Goal: Task Accomplishment & Management: Manage account settings

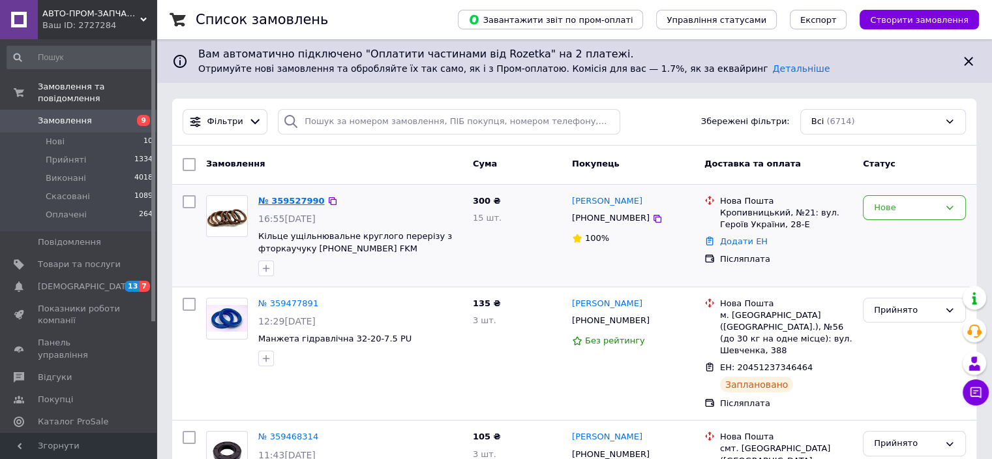
click at [292, 196] on link "№ 359527990" at bounding box center [291, 201] width 67 height 10
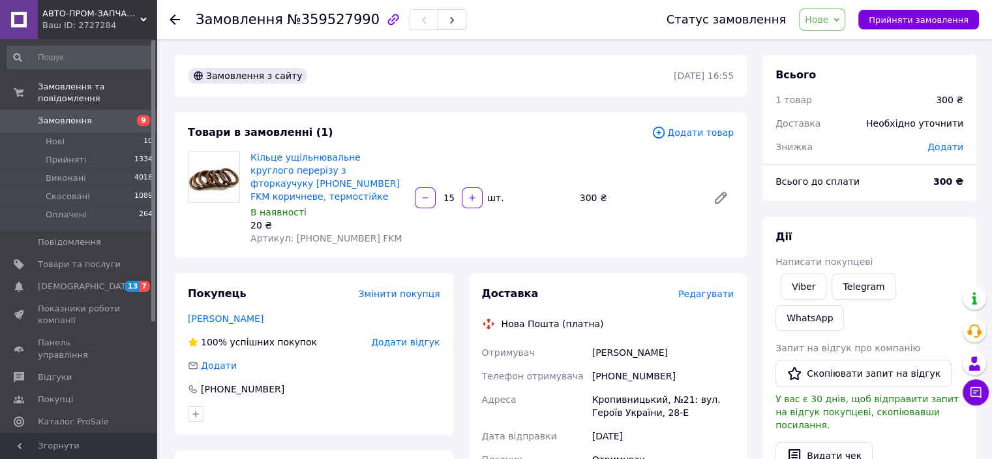
click at [64, 115] on span "Замовлення" at bounding box center [65, 121] width 54 height 12
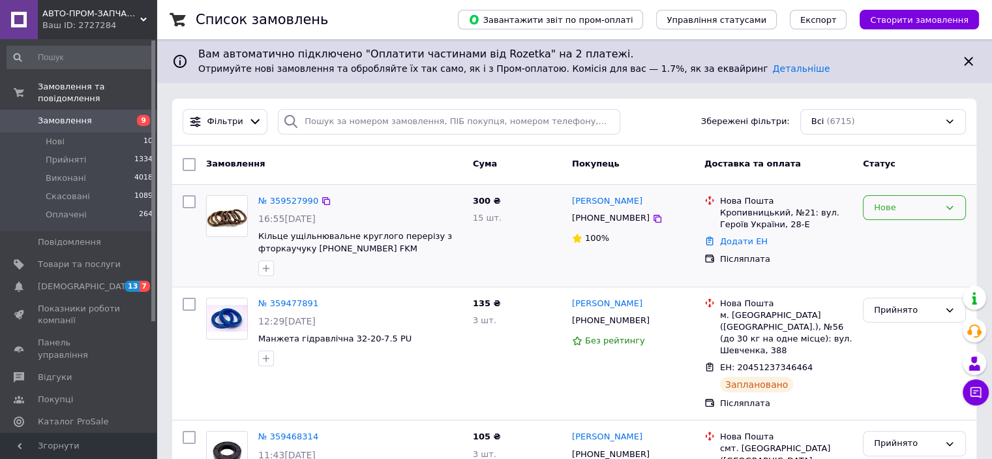
click at [906, 216] on div "Нове" at bounding box center [914, 207] width 103 height 25
click at [898, 234] on li "Прийнято" at bounding box center [915, 235] width 102 height 24
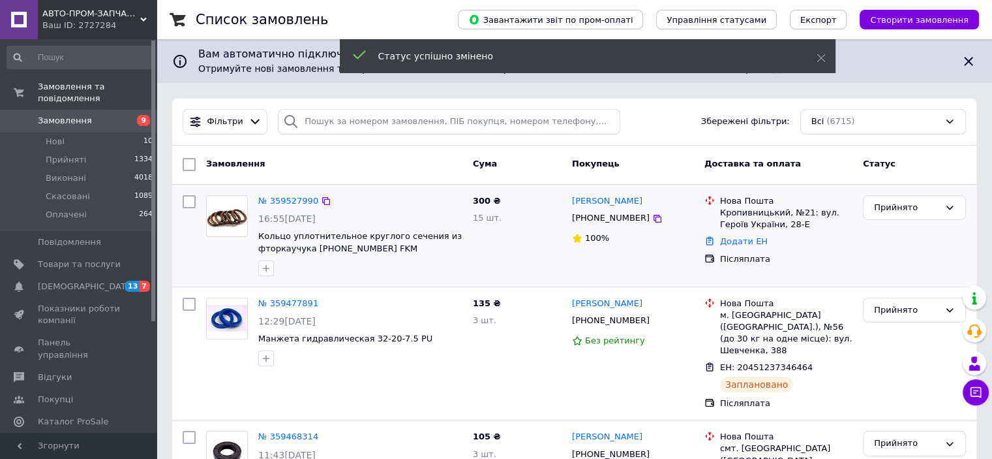
click at [966, 59] on icon at bounding box center [969, 62] width 16 height 16
